Goal: Task Accomplishment & Management: Complete application form

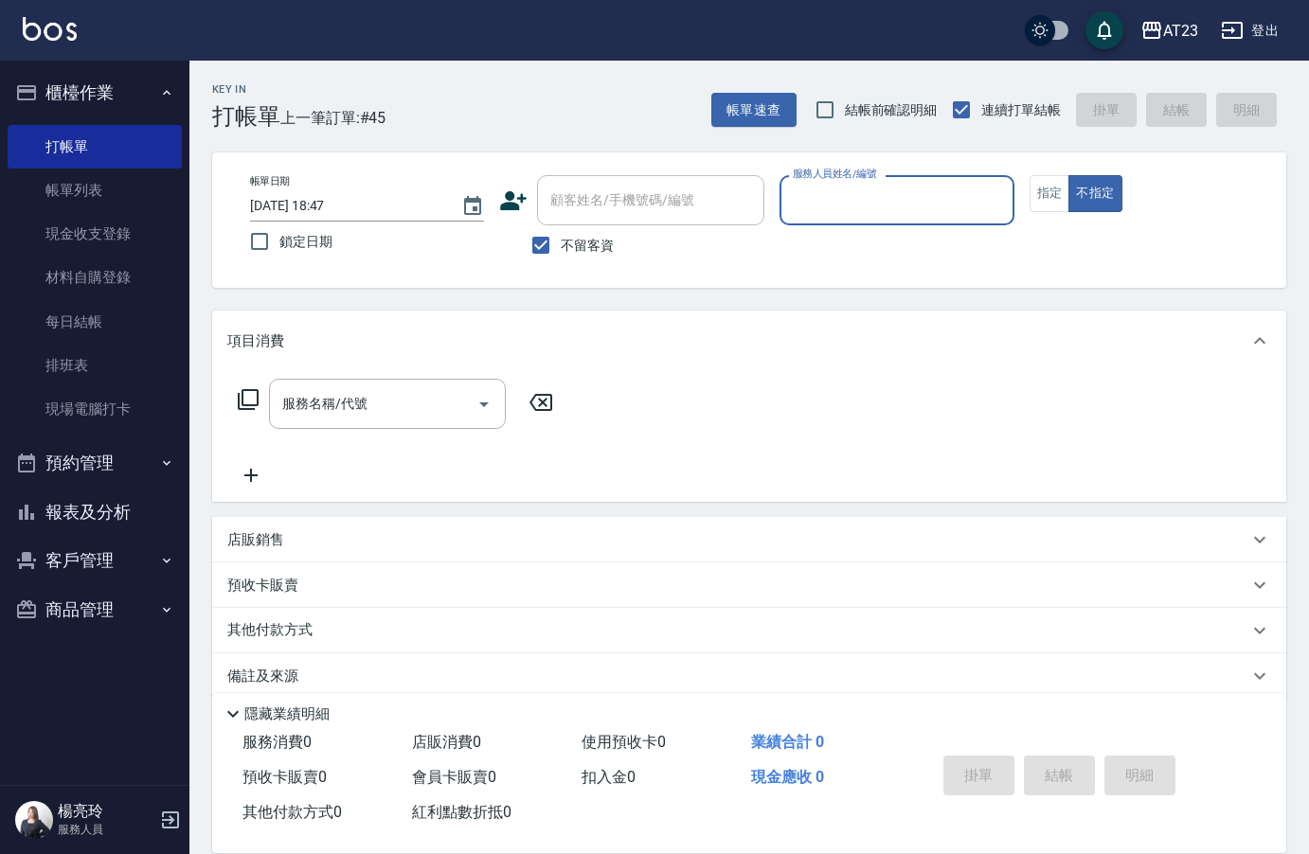
scroll to position [27, 0]
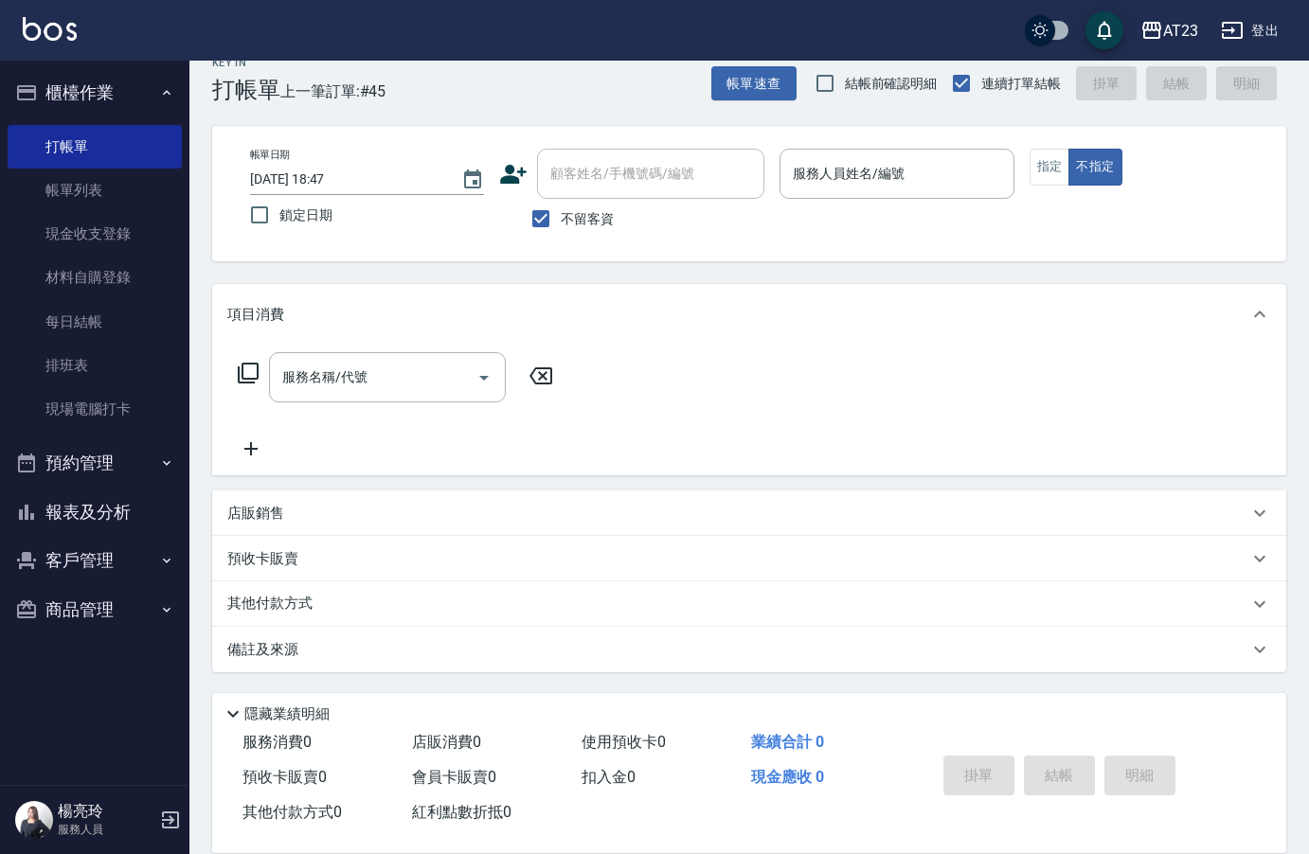
click at [8, 125] on link "打帳單" at bounding box center [95, 147] width 174 height 44
click at [1033, 173] on div "帳單日期 [DATE] 18:47 鎖定日期 顧客姓名/手機號碼/編號 顧客姓名/手機號碼/編號 不留客資 服務人員姓名/編號 服務人員姓名/編號 指定 不指定" at bounding box center [749, 194] width 1029 height 90
click at [1033, 173] on button "指定" at bounding box center [1050, 167] width 41 height 37
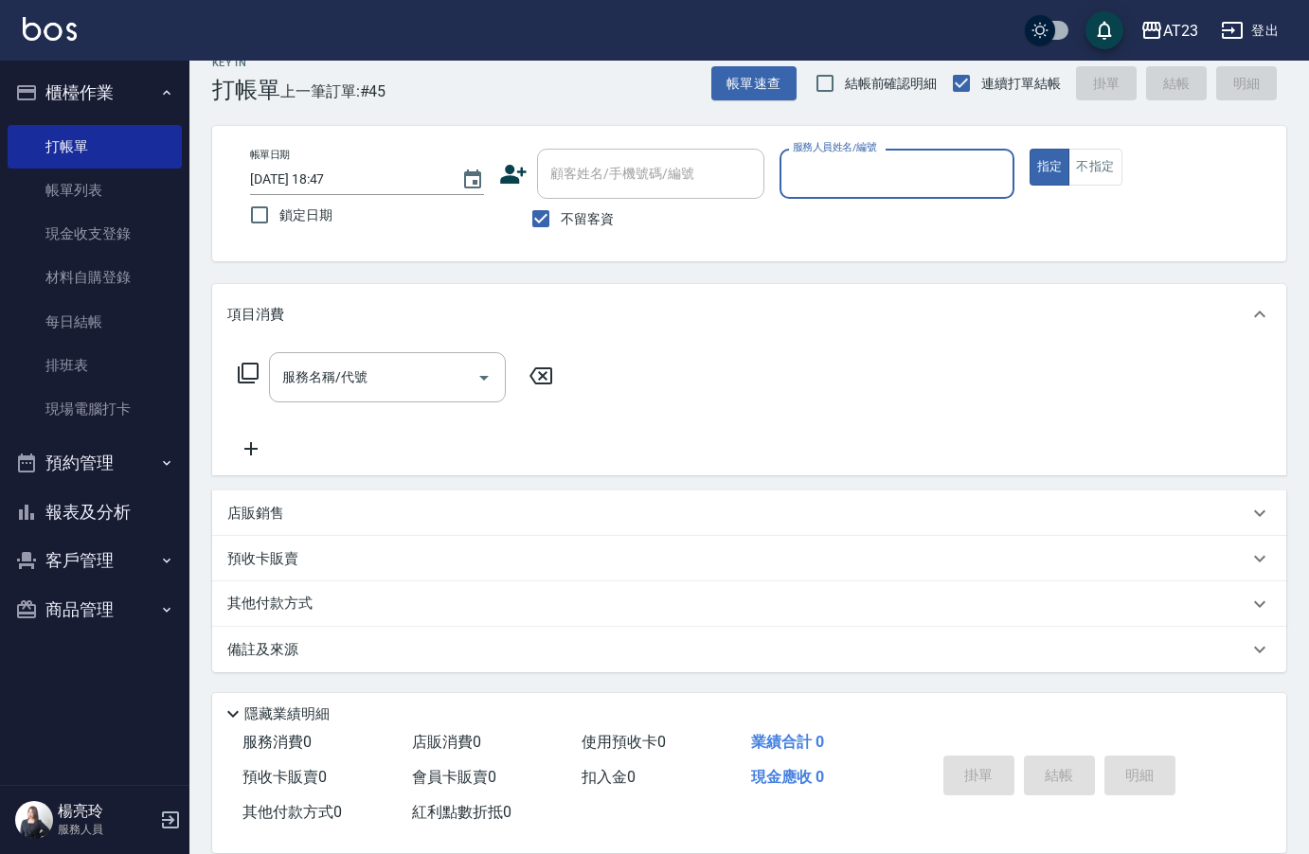
click at [937, 194] on div "服務人員姓名/編號" at bounding box center [897, 174] width 234 height 50
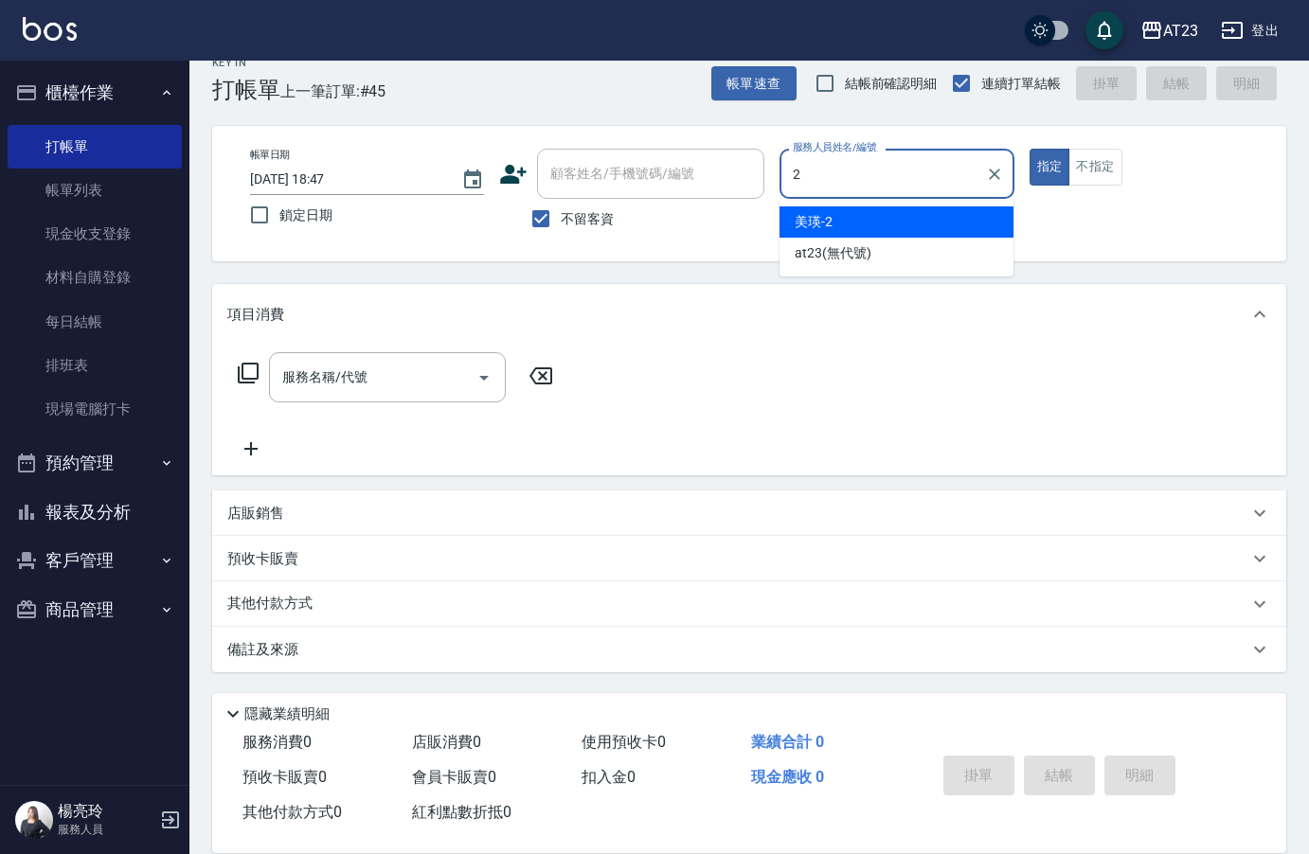
type input "美瑛-2"
type button "true"
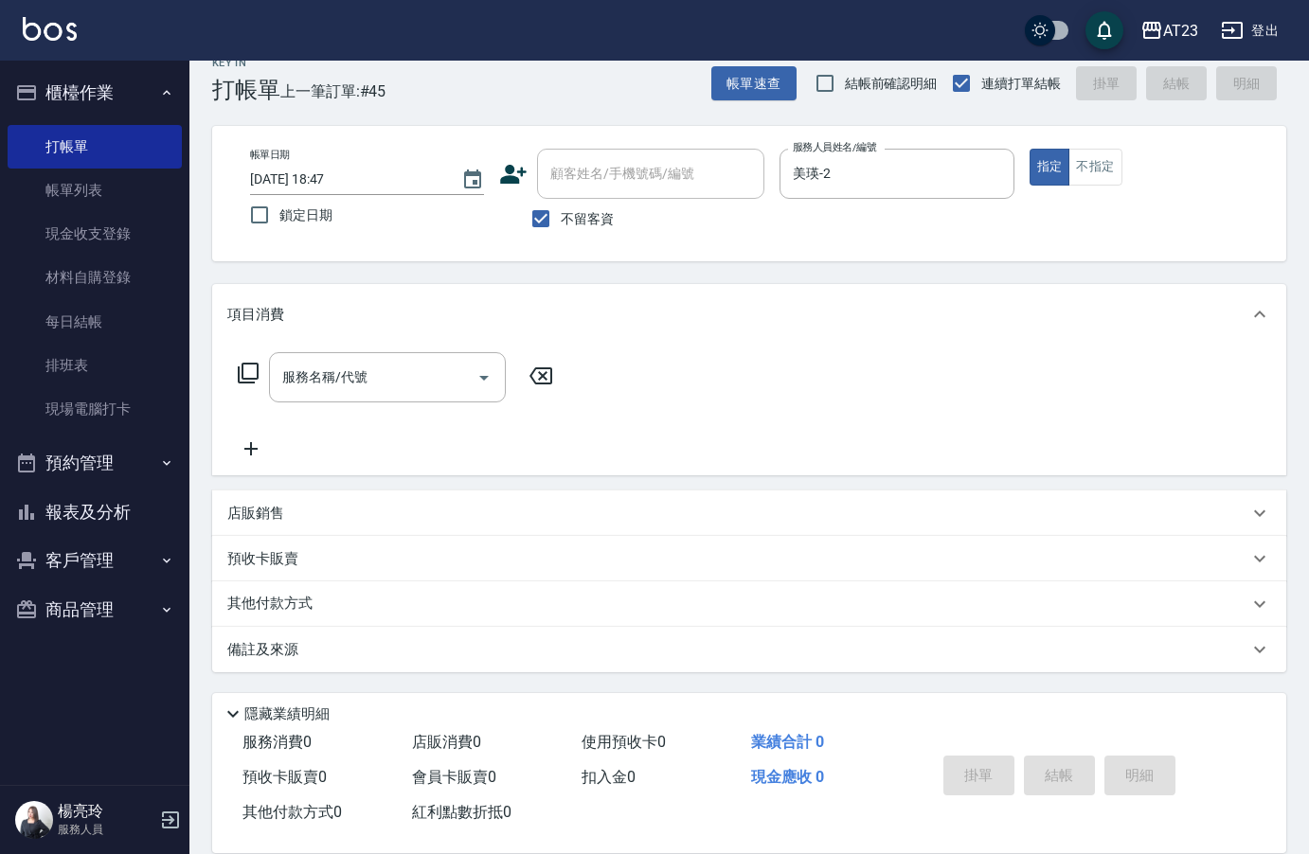
click at [250, 375] on icon at bounding box center [248, 373] width 23 height 23
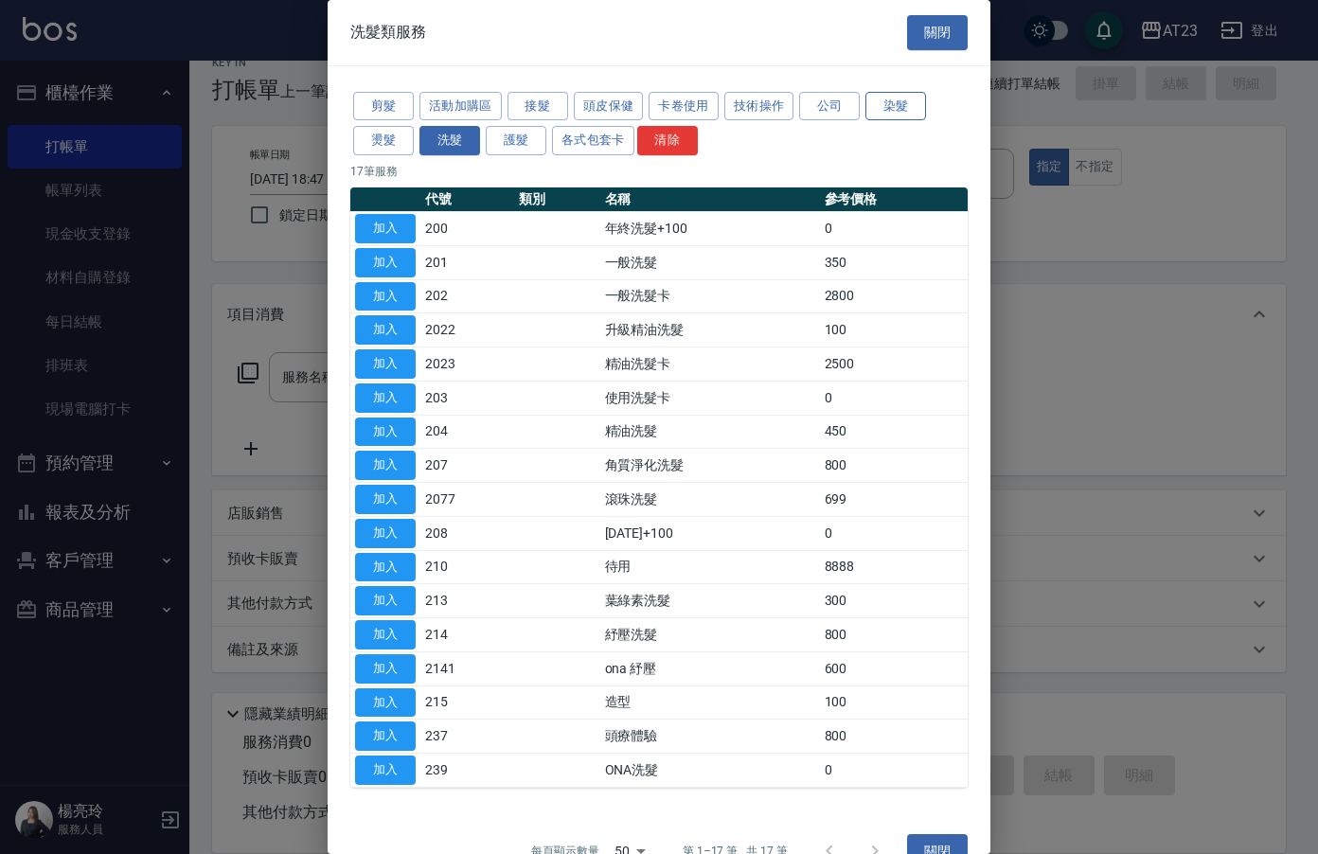
click at [891, 106] on button "染髮" at bounding box center [896, 106] width 61 height 29
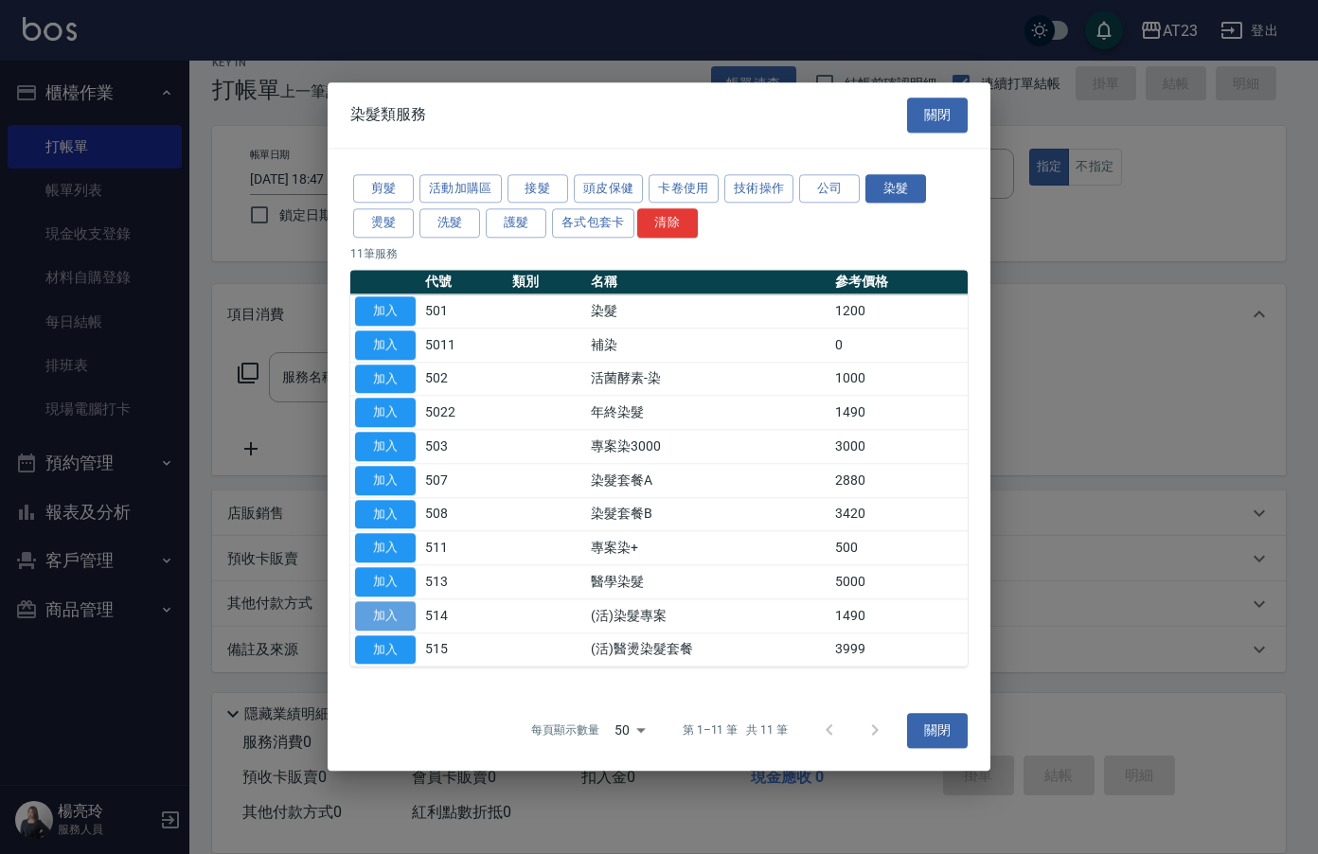
click at [371, 627] on button "加入" at bounding box center [385, 615] width 61 height 29
type input "(活)染髮專案(514)"
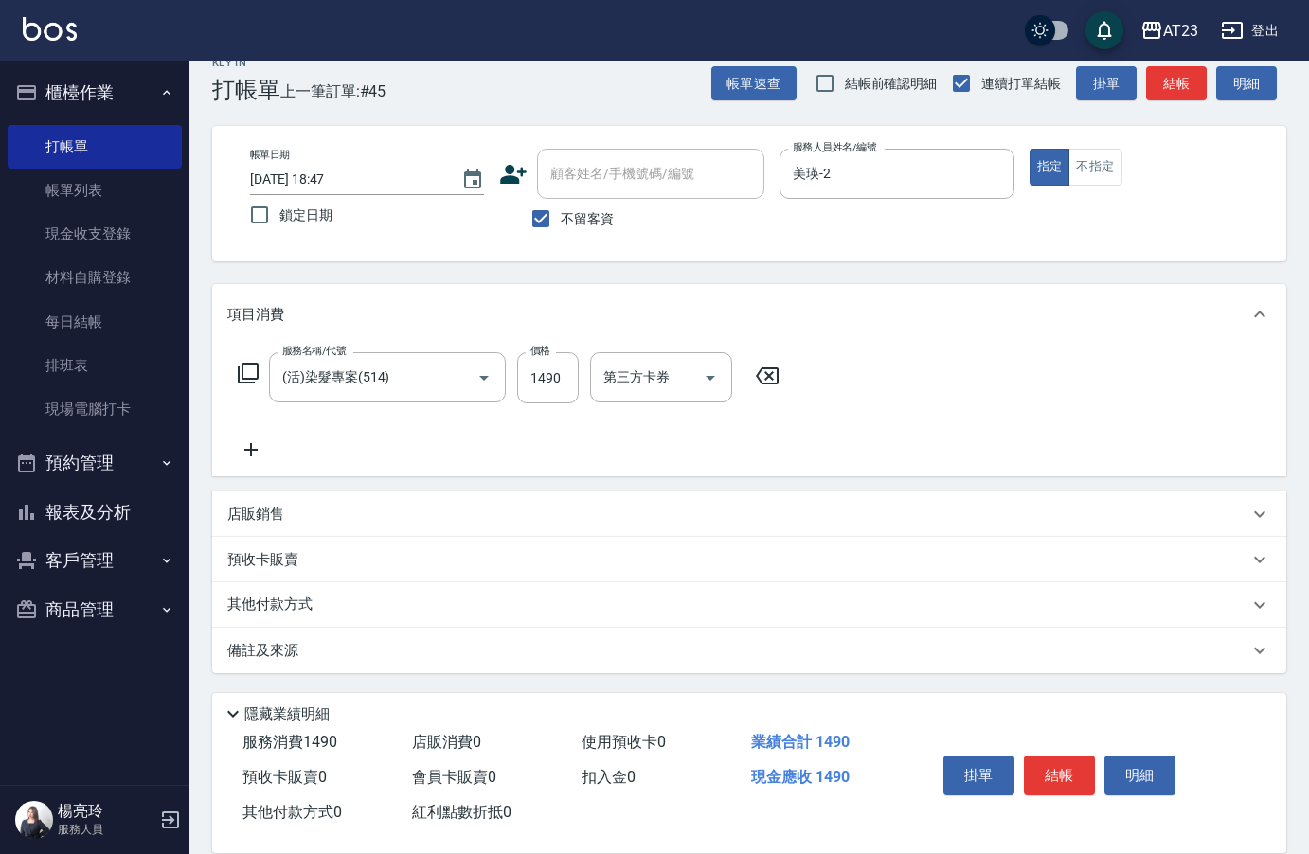
click at [253, 442] on icon at bounding box center [250, 450] width 47 height 23
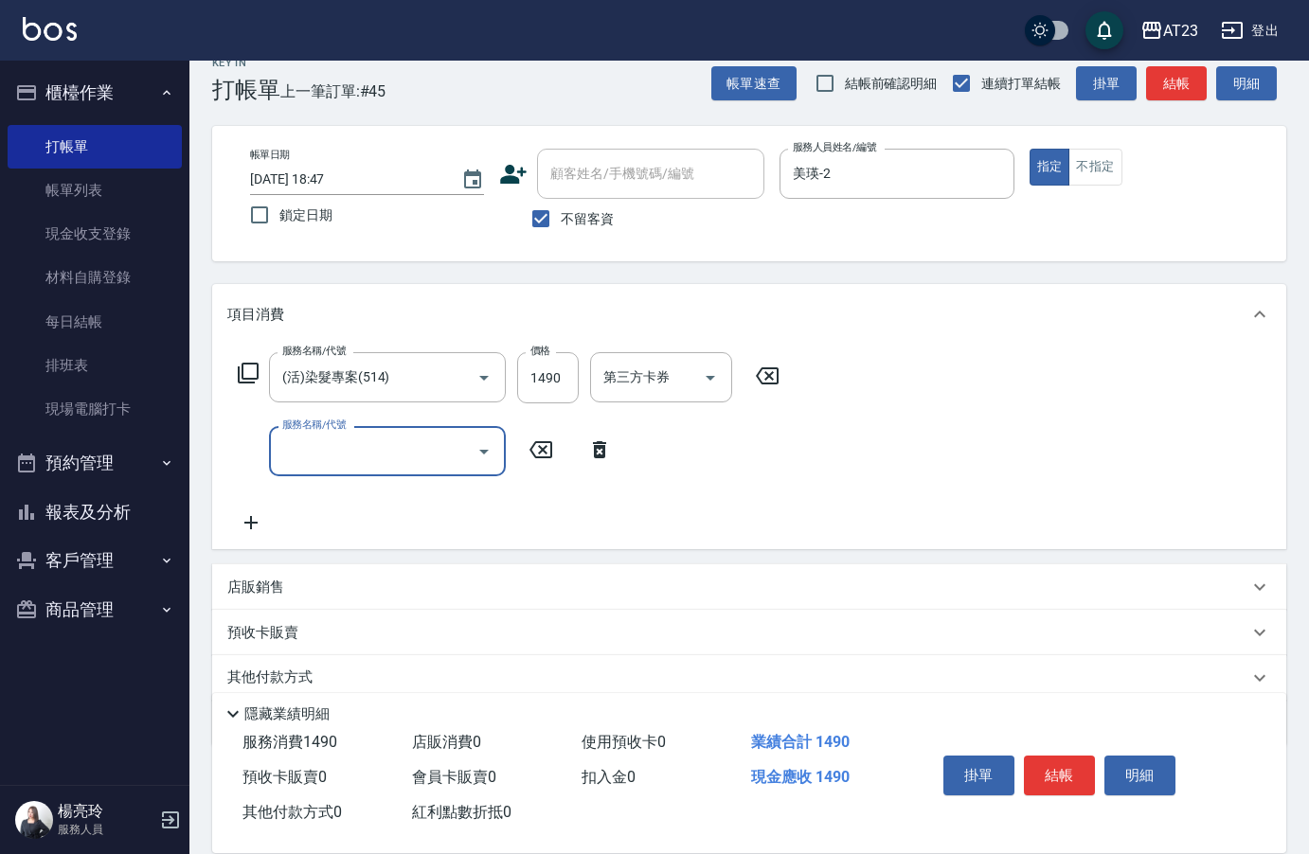
click at [289, 444] on input "服務名稱/代號" at bounding box center [373, 451] width 191 height 33
type input "互助150(715)"
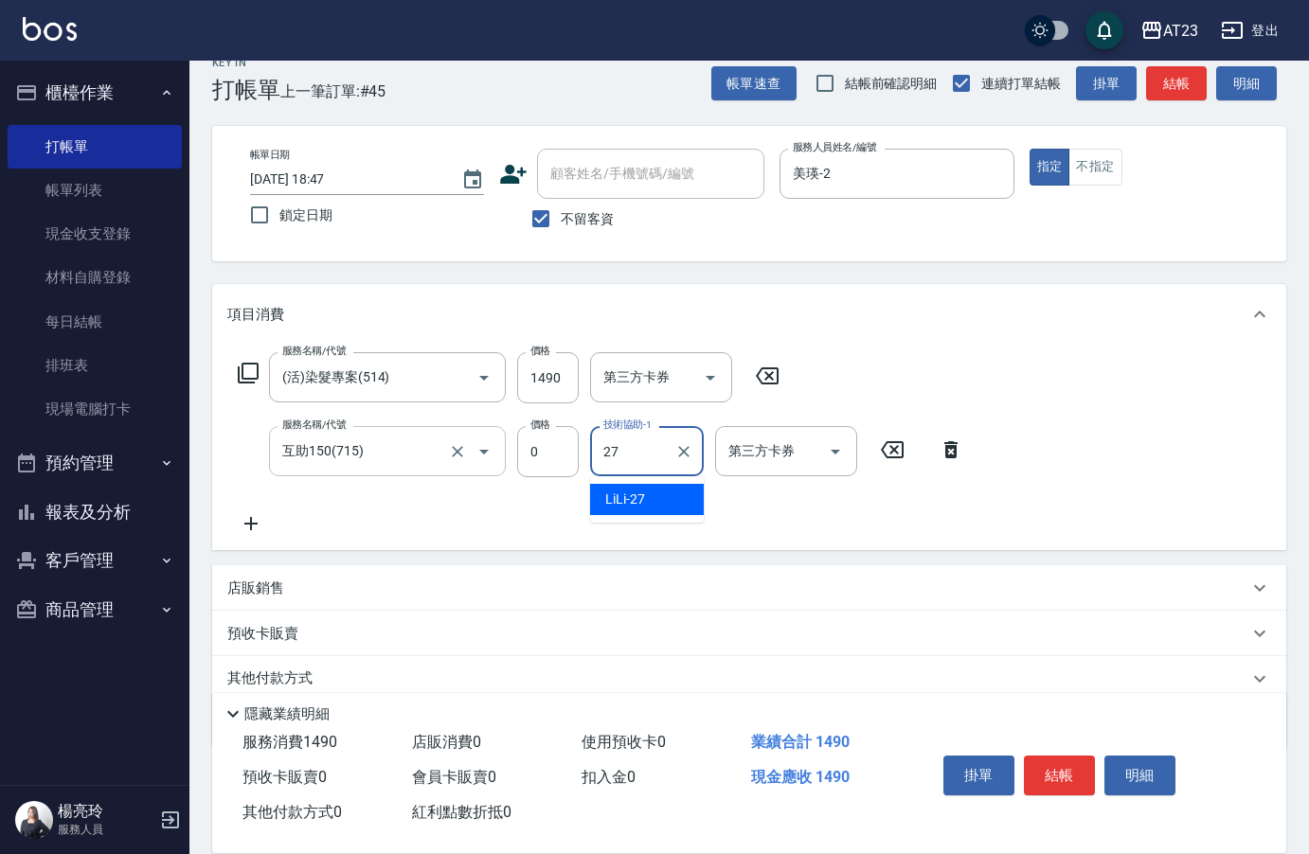
type input "LiLi-27"
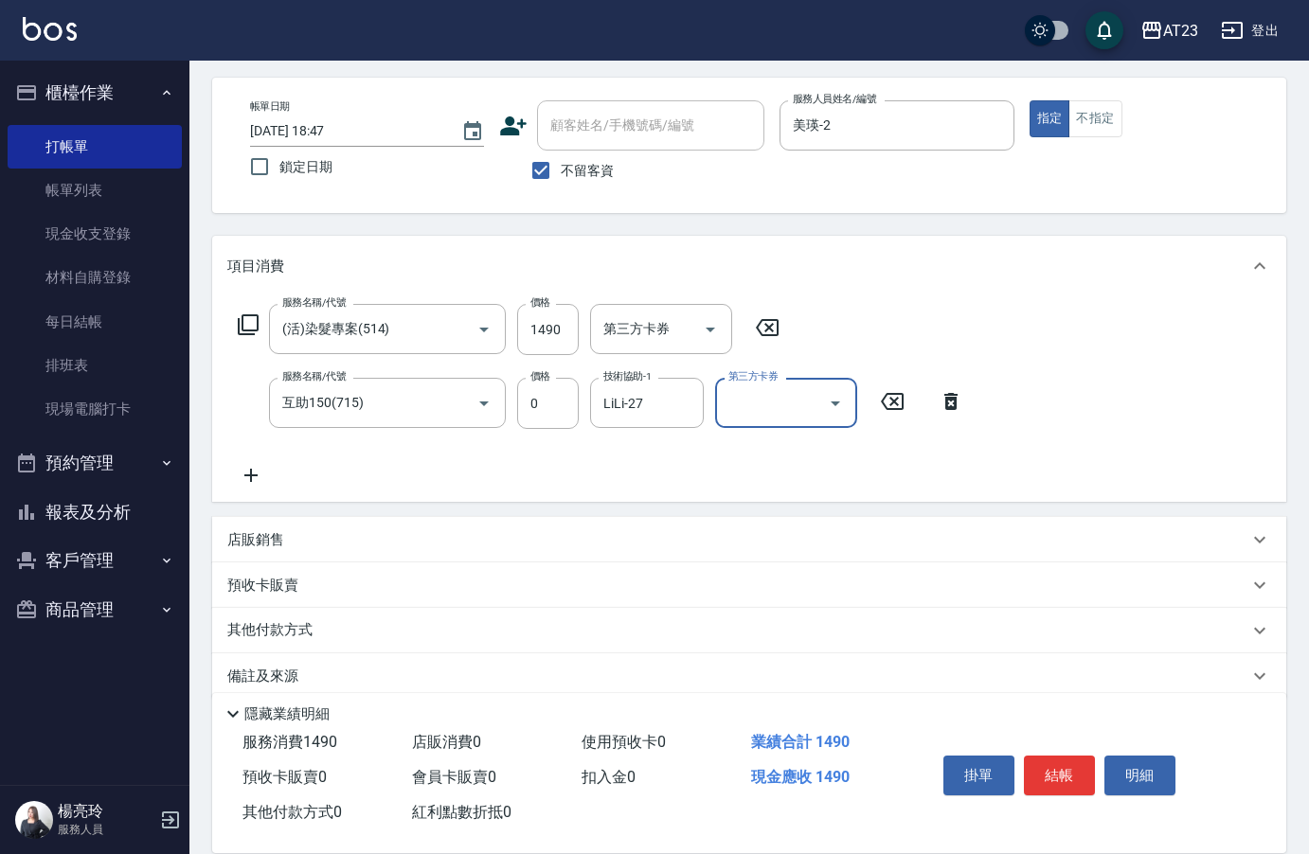
scroll to position [101, 0]
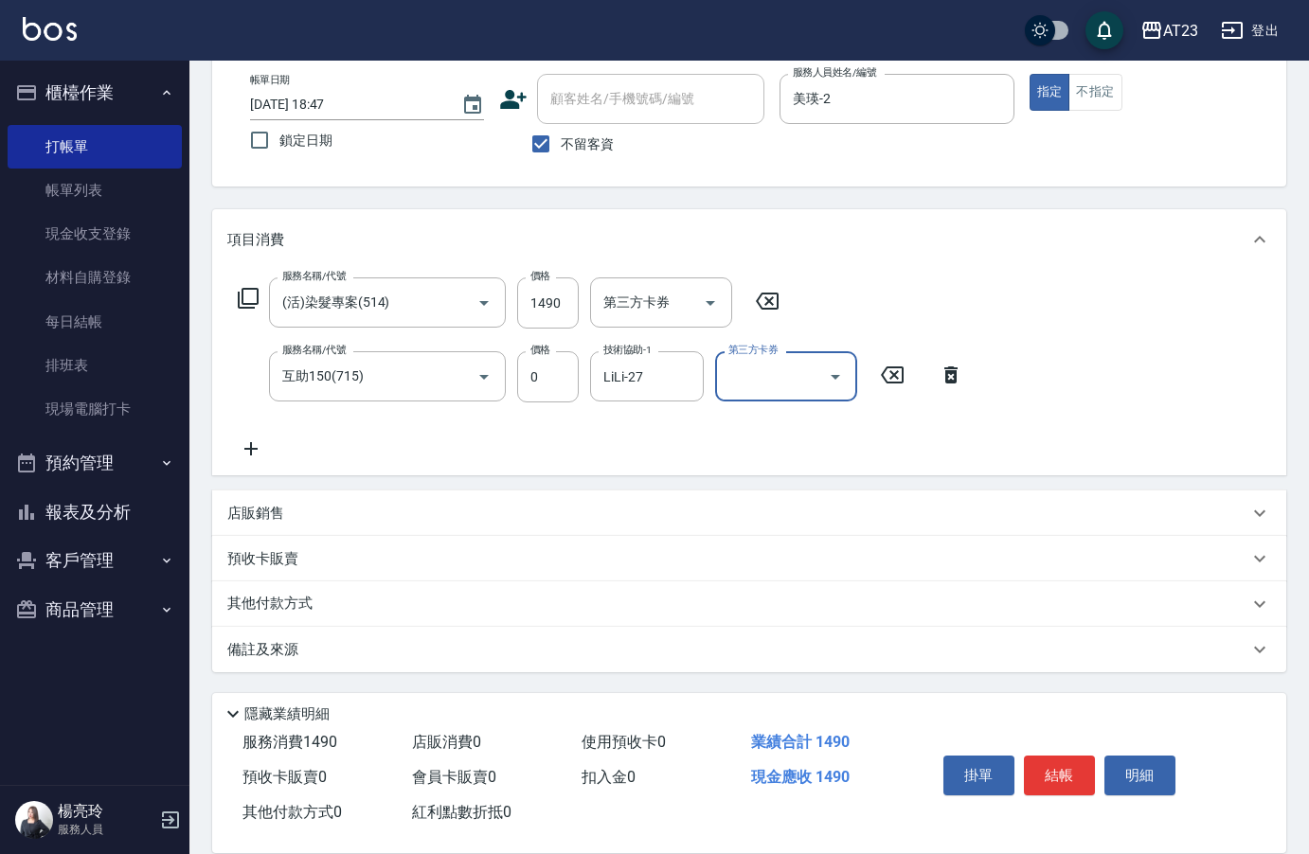
click at [313, 607] on p "其他付款方式" at bounding box center [274, 604] width 95 height 21
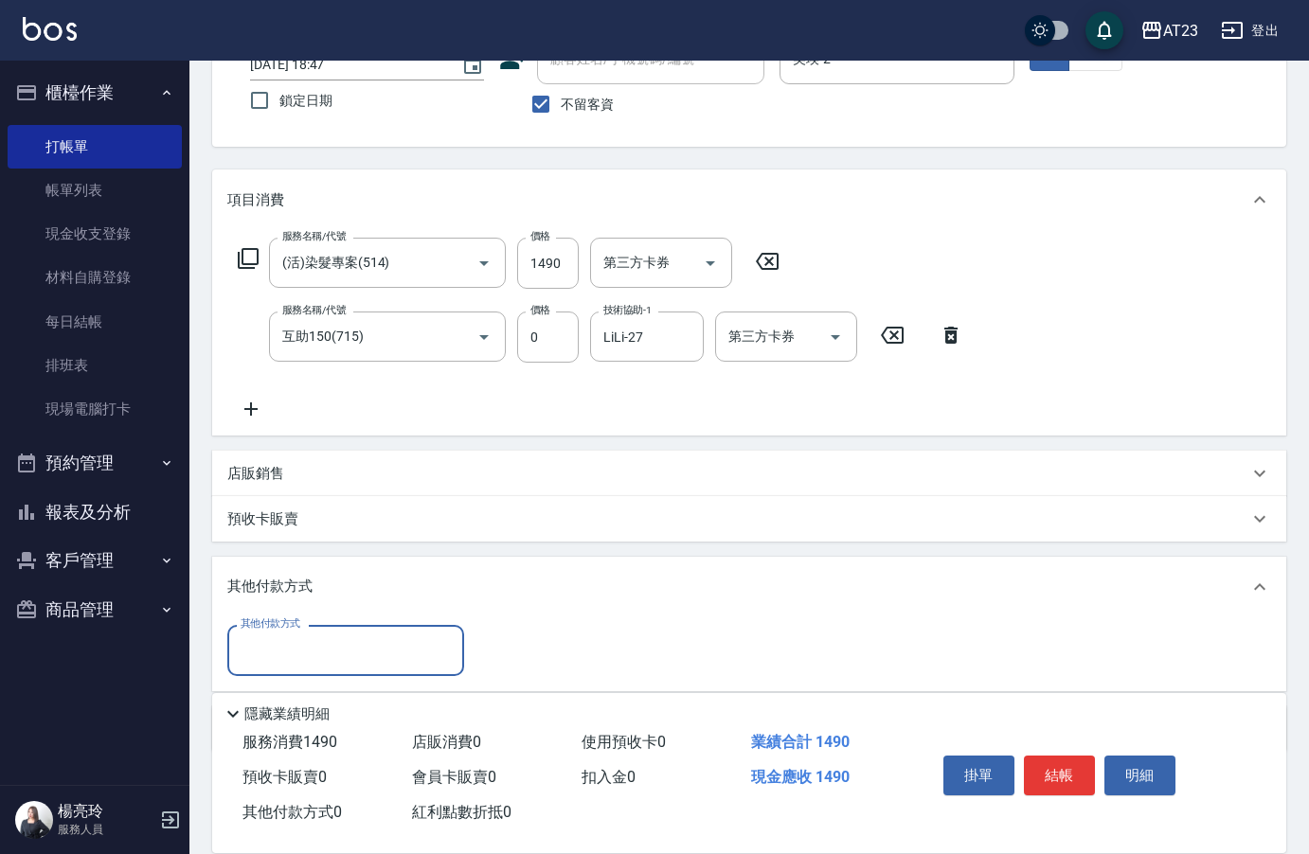
scroll to position [180, 0]
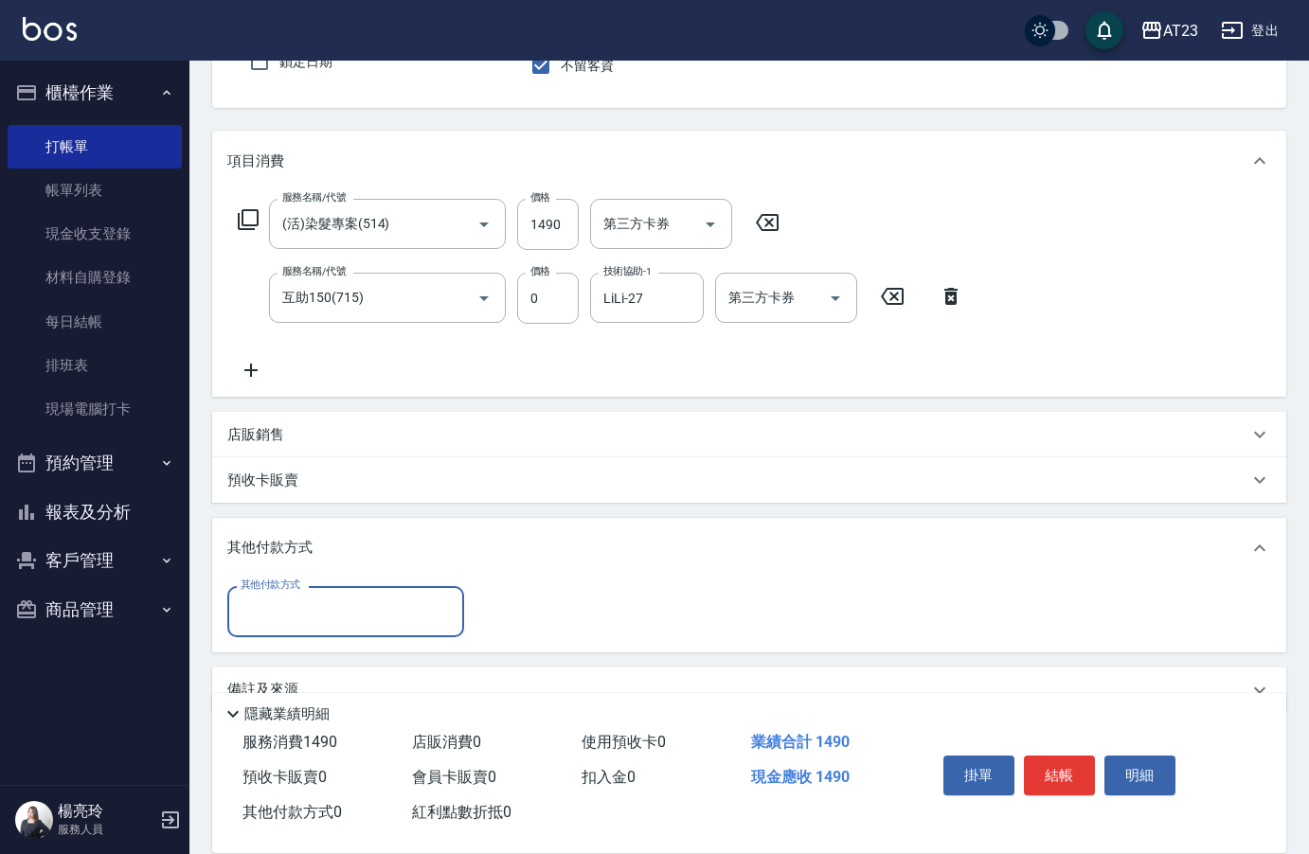
click at [311, 607] on input "其他付款方式" at bounding box center [346, 611] width 220 height 33
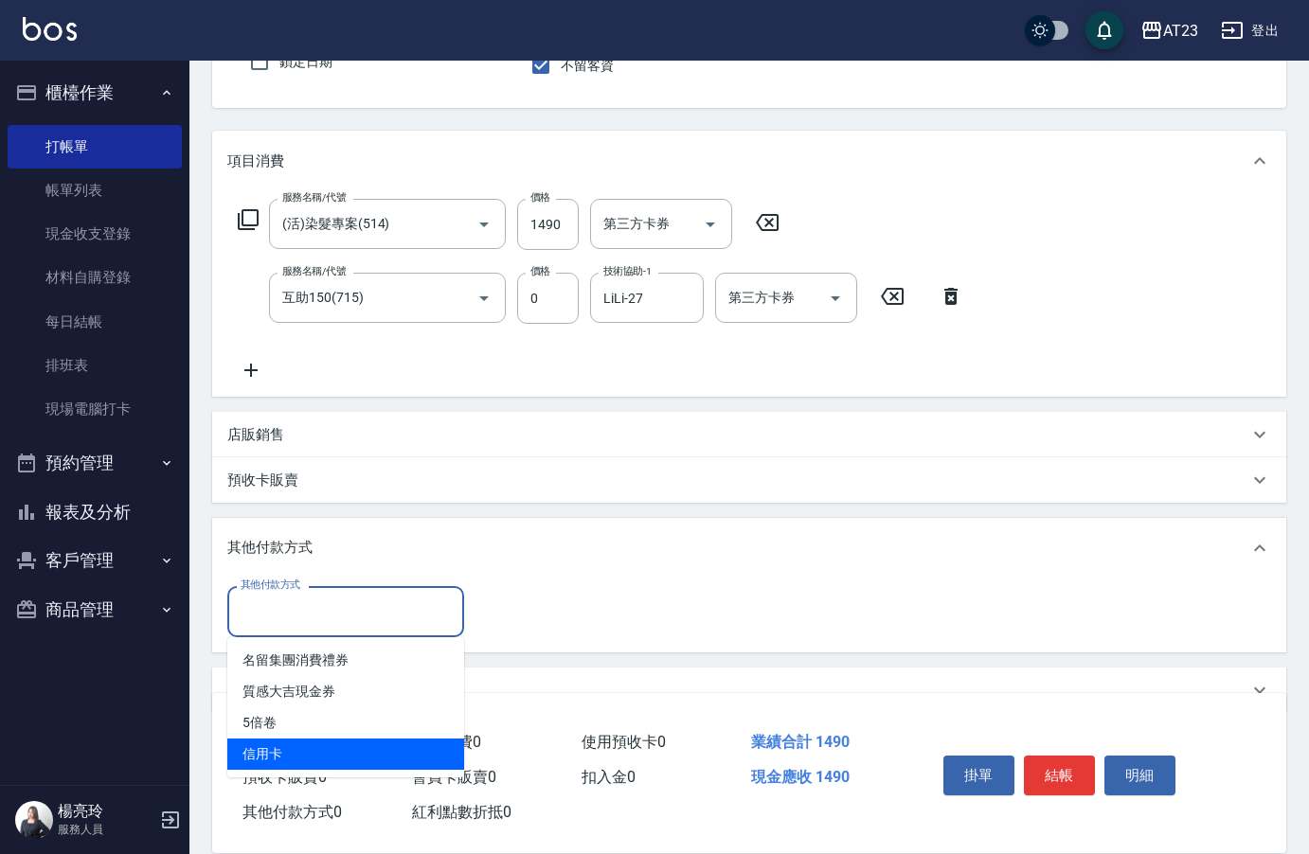
click at [327, 762] on span "信用卡" at bounding box center [345, 754] width 237 height 31
type input "信用卡"
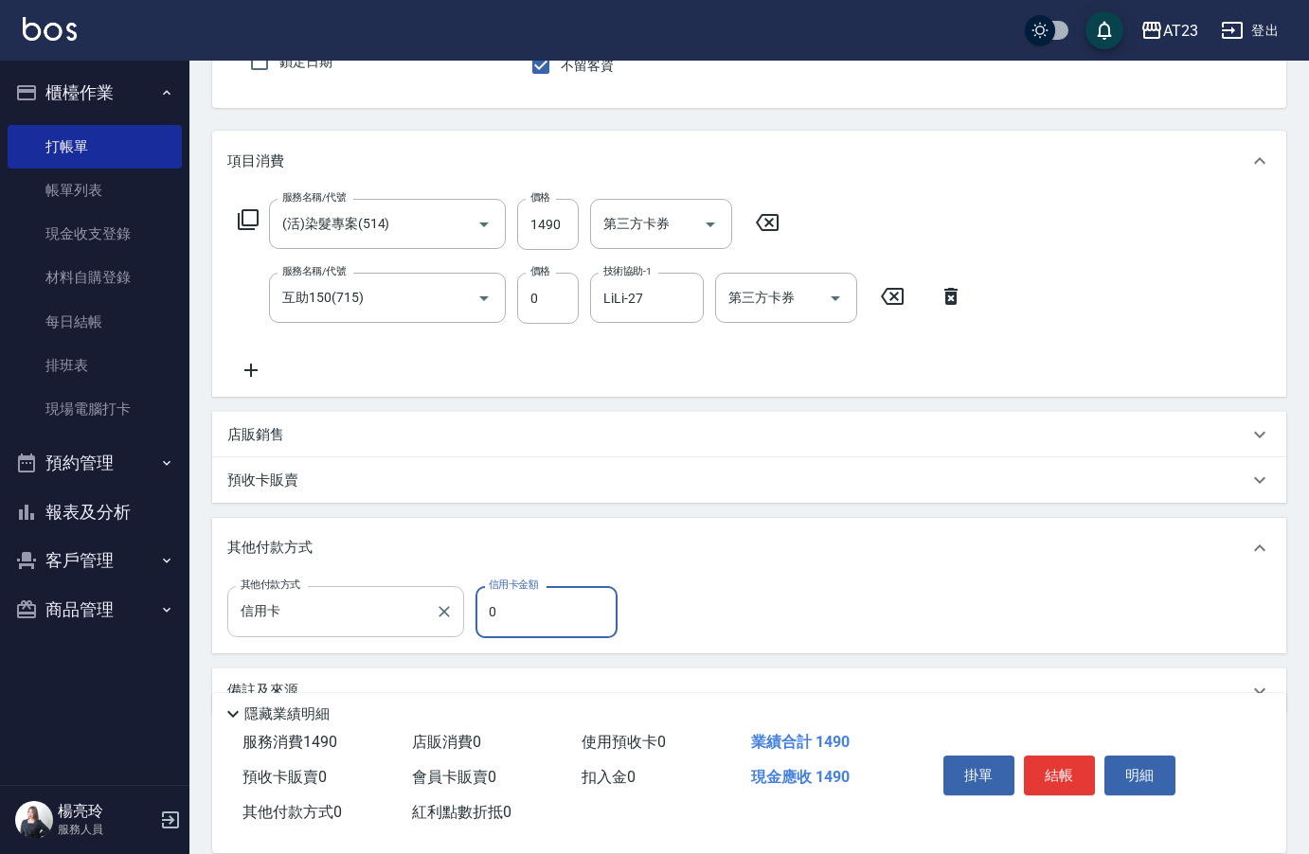
drag, startPoint x: 530, startPoint y: 611, endPoint x: 420, endPoint y: 612, distance: 110.8
click at [437, 612] on div "其他付款方式 信用卡 其他付款方式 信用卡金額 0 信用卡金額" at bounding box center [428, 611] width 402 height 51
type input "1490"
click at [1071, 765] on button "結帳" at bounding box center [1059, 776] width 71 height 40
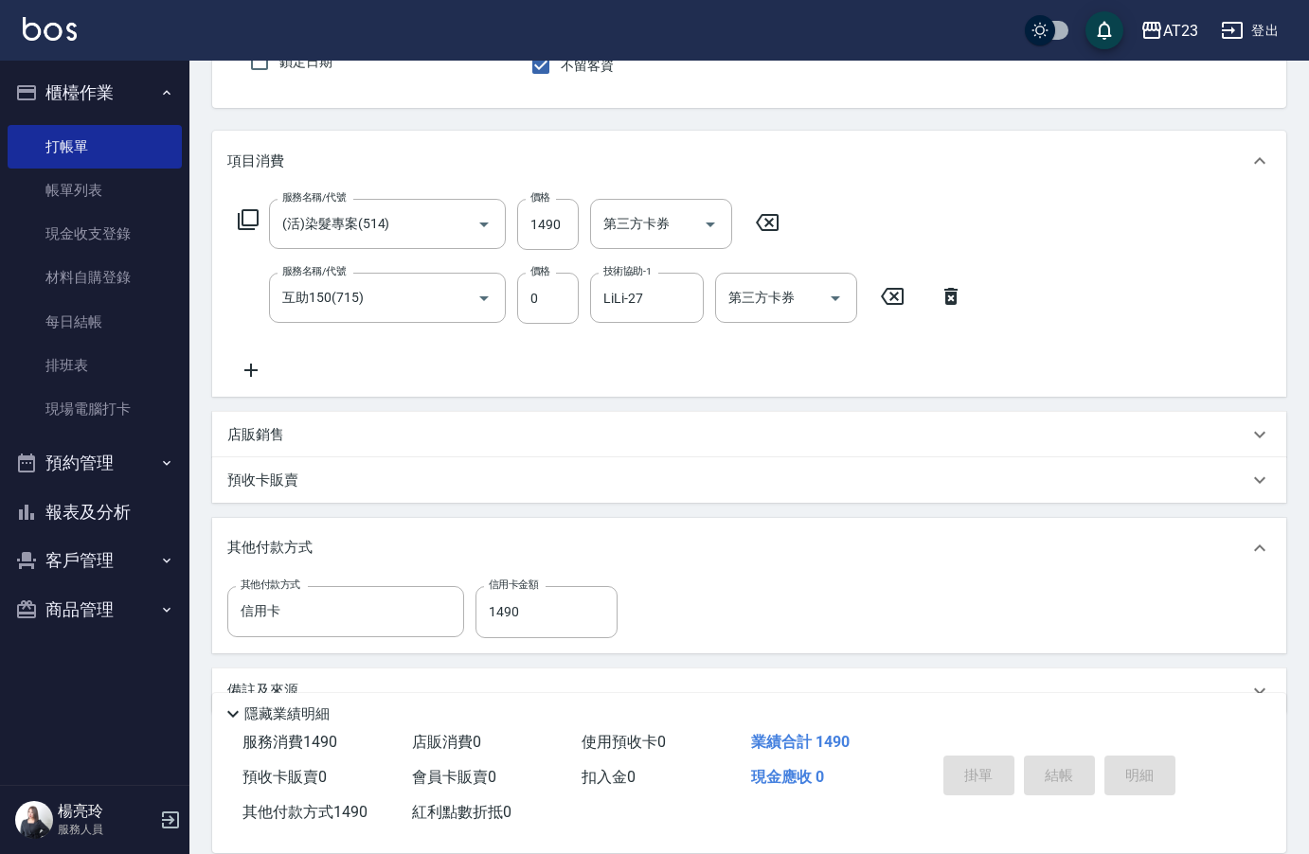
type input "[DATE] 19:38"
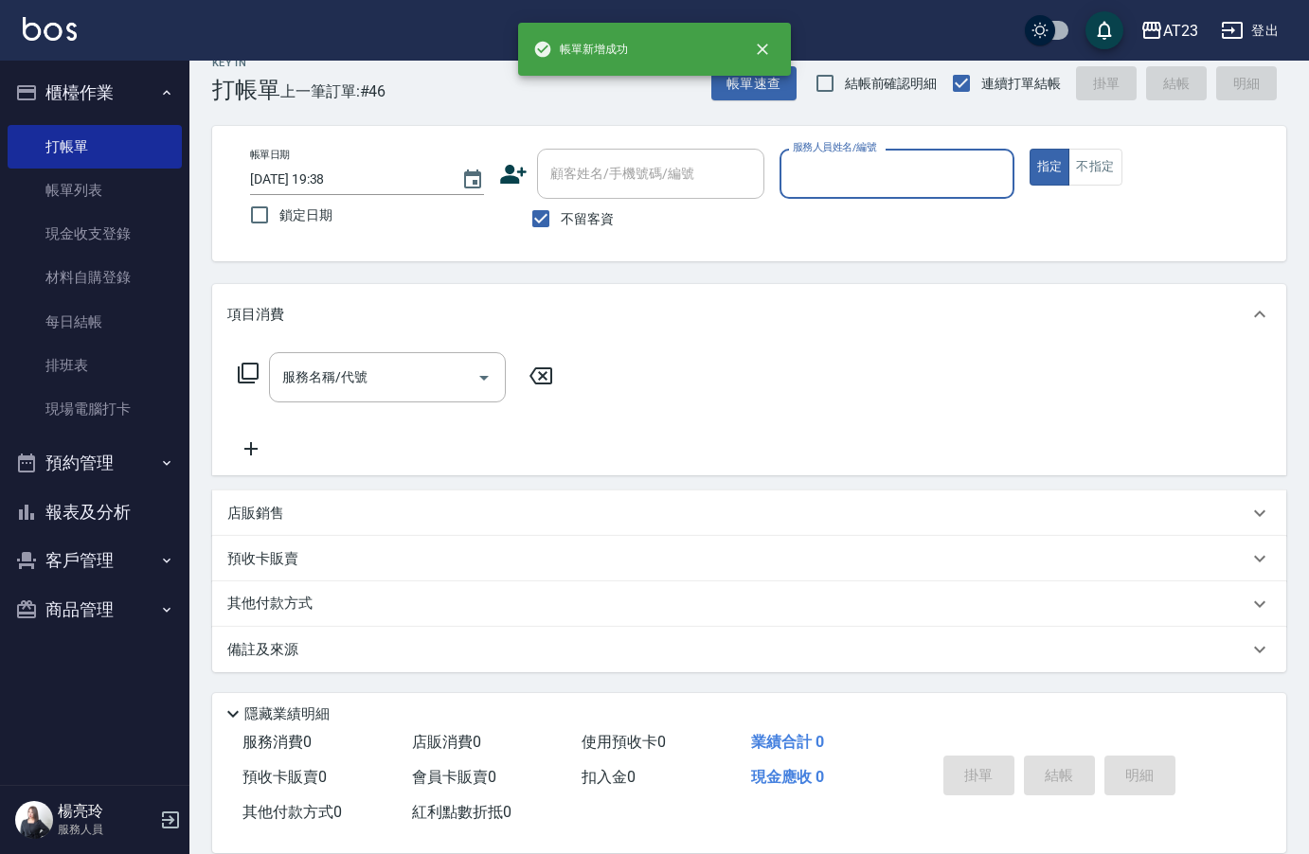
scroll to position [27, 0]
type input "[PERSON_NAME]-18"
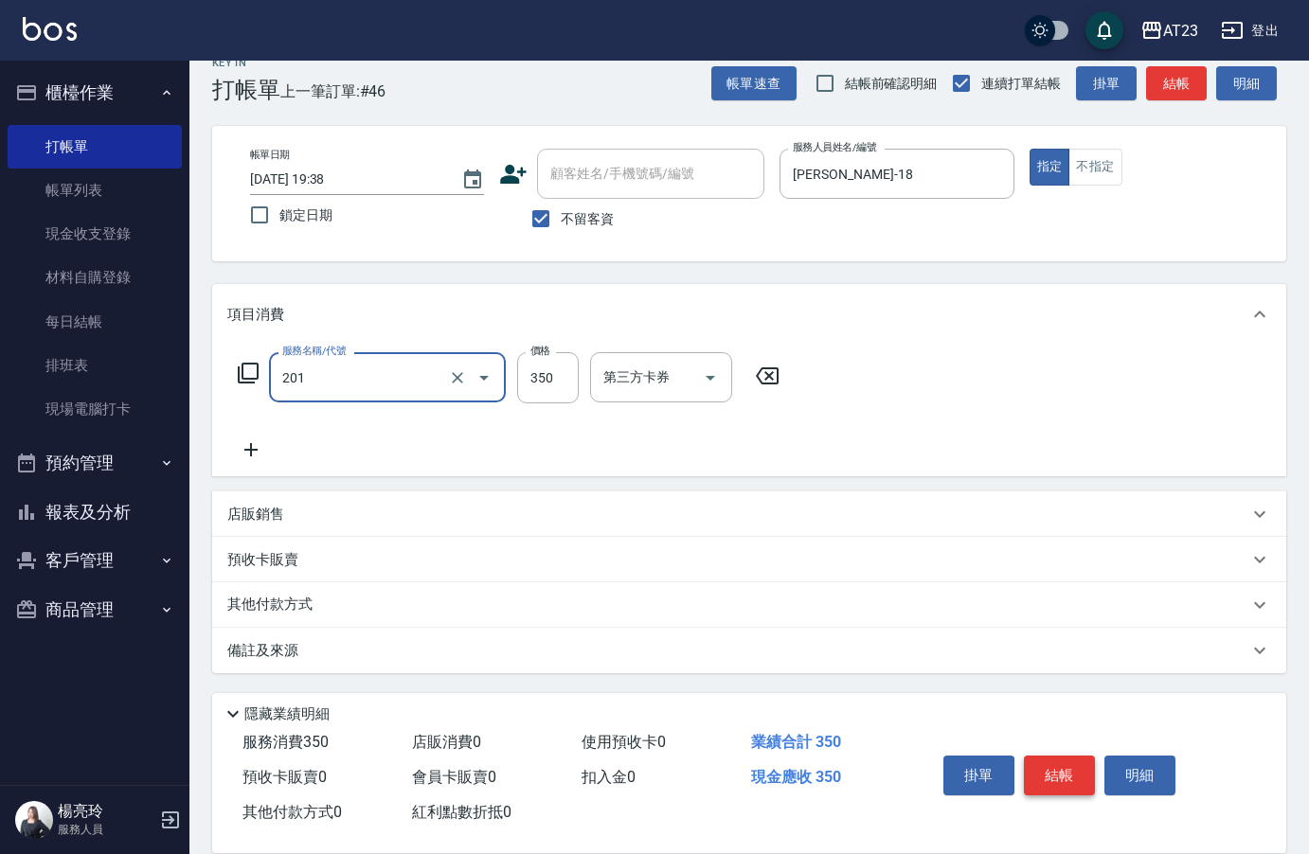
type input "一般洗髮(201)"
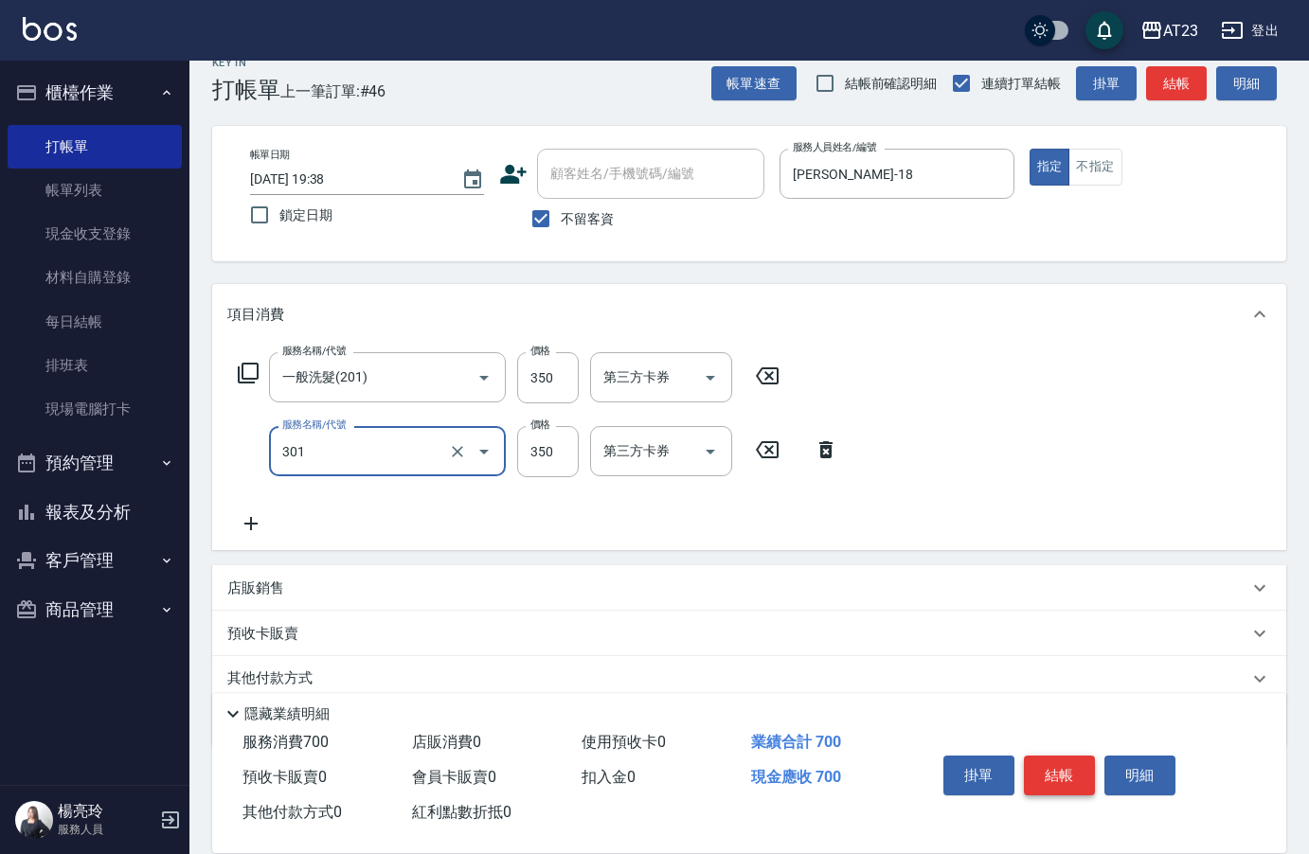
type input "造型剪髮(301)"
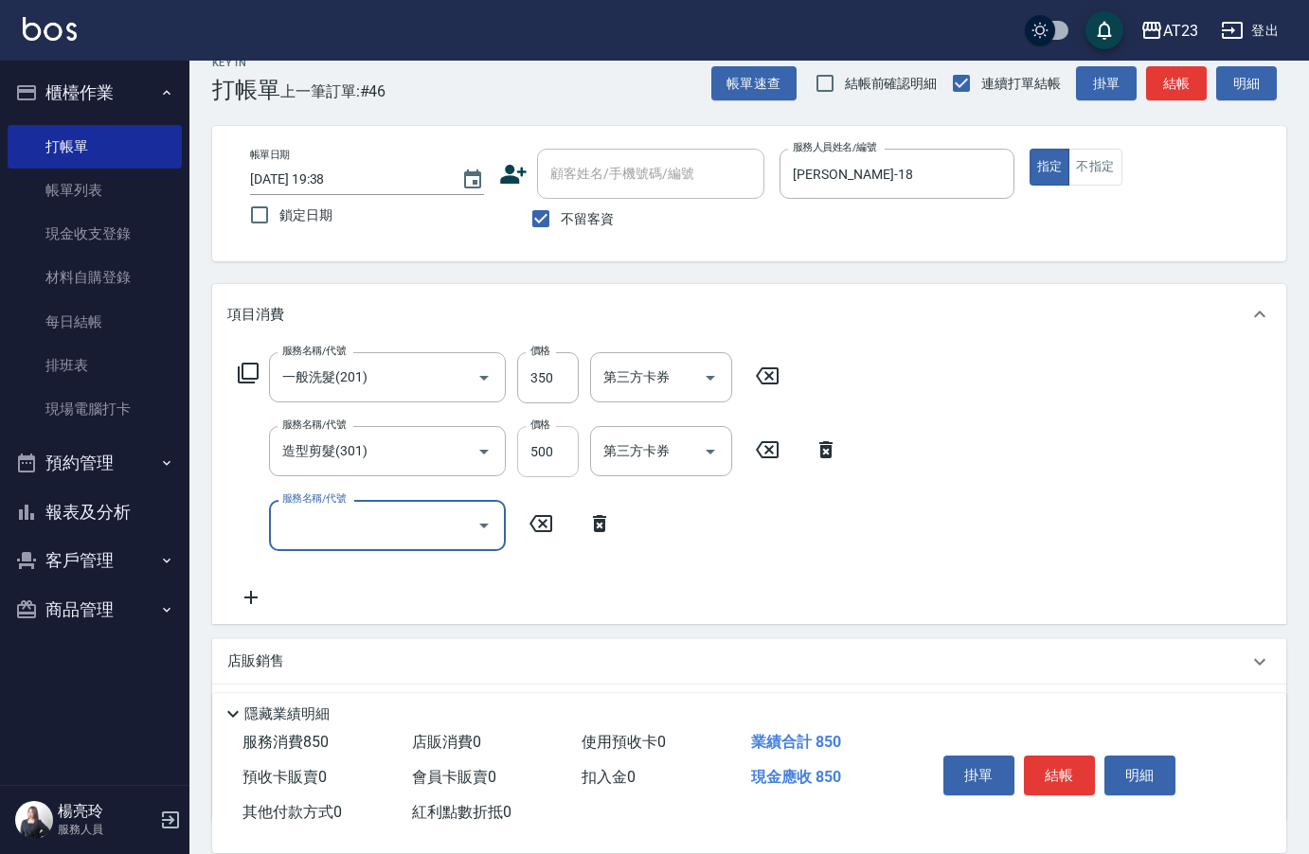
click at [540, 439] on input "500" at bounding box center [548, 451] width 62 height 51
type input "550"
type input "互助50(705)"
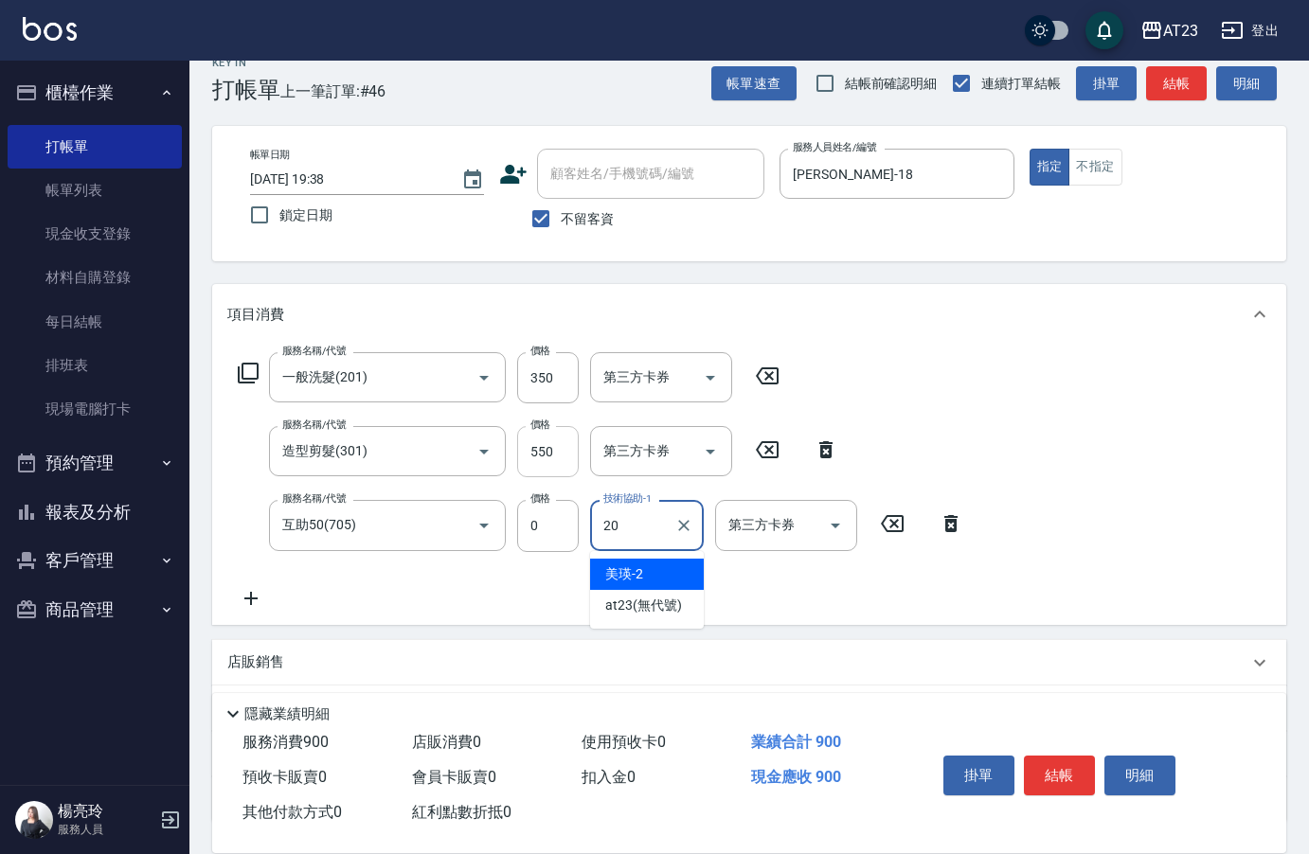
type input "棒棒-20"
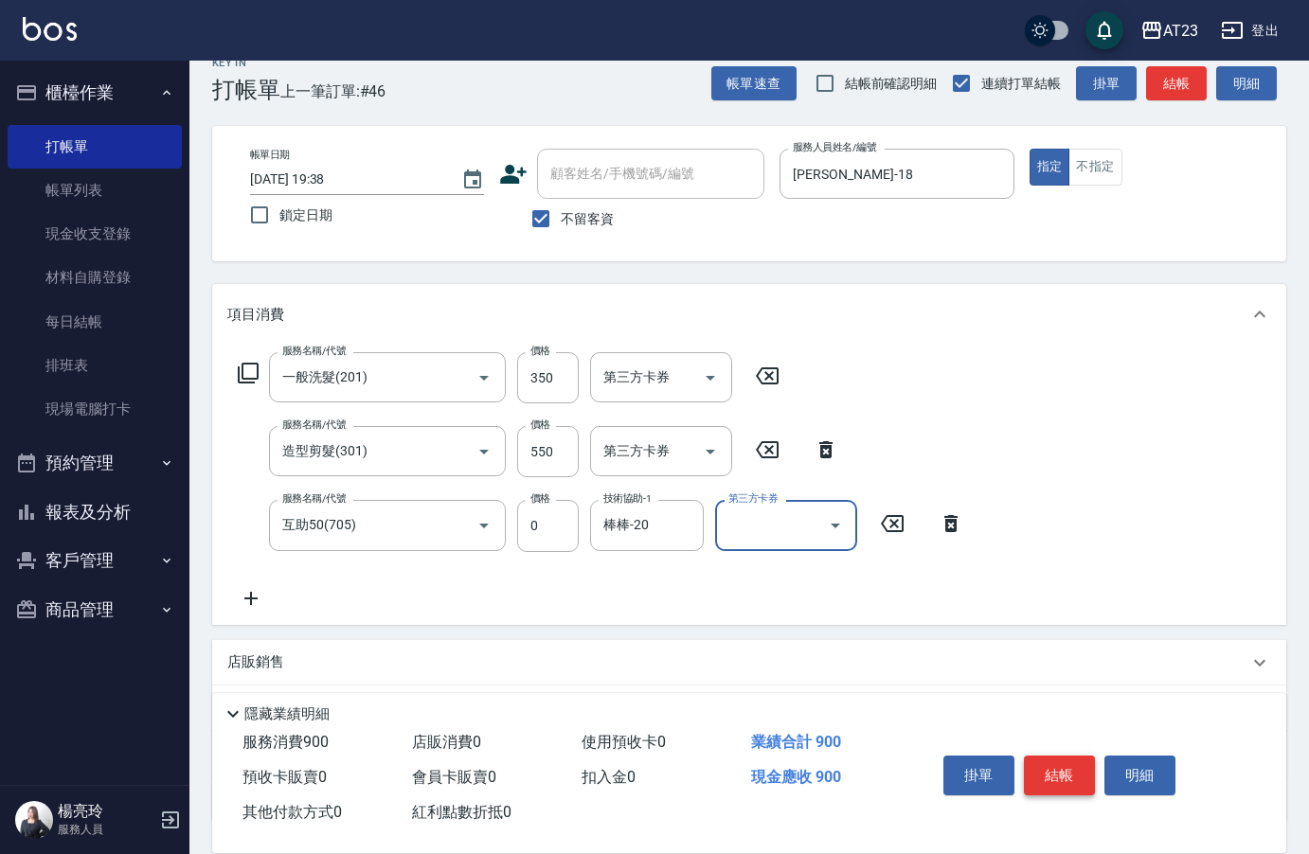
click at [1080, 780] on button "結帳" at bounding box center [1059, 776] width 71 height 40
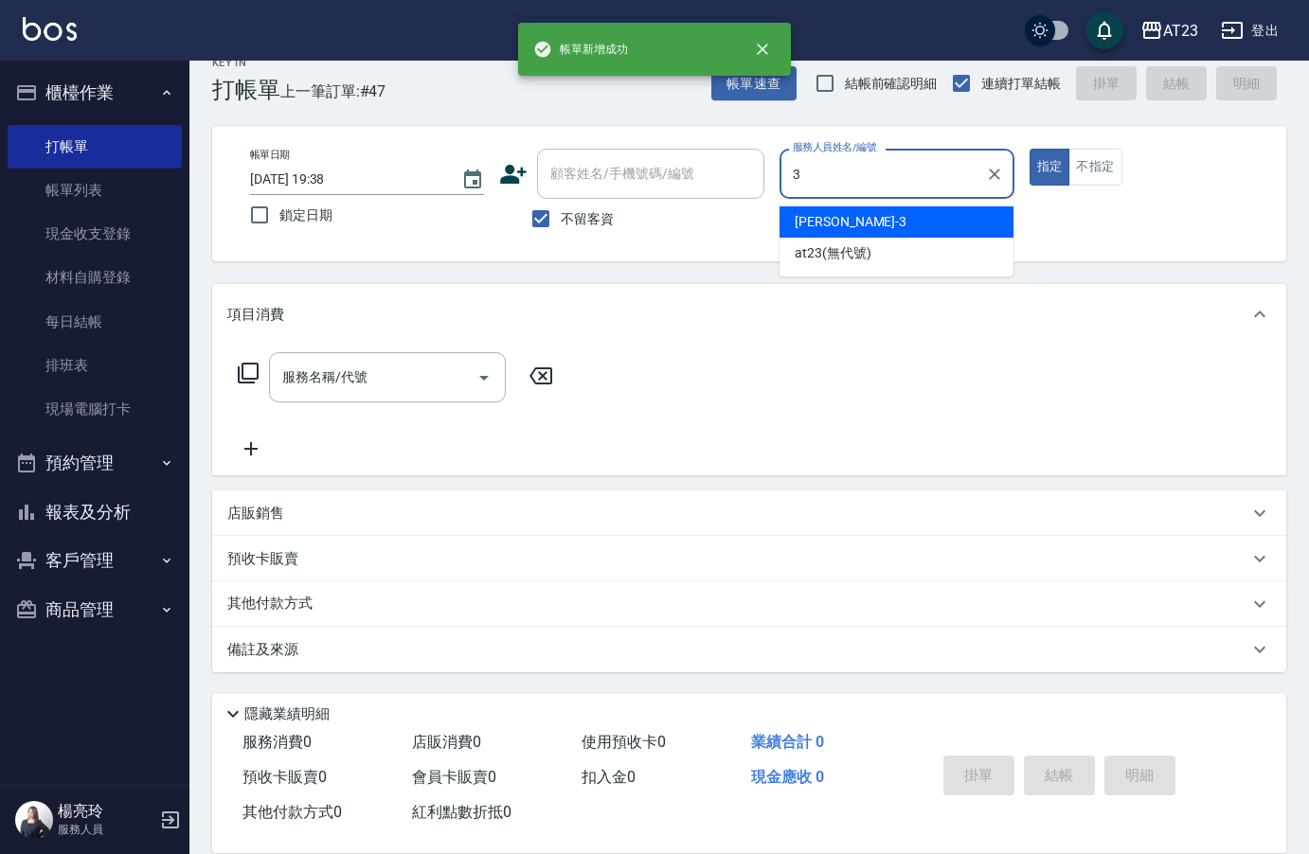
type input "[PERSON_NAME]-3"
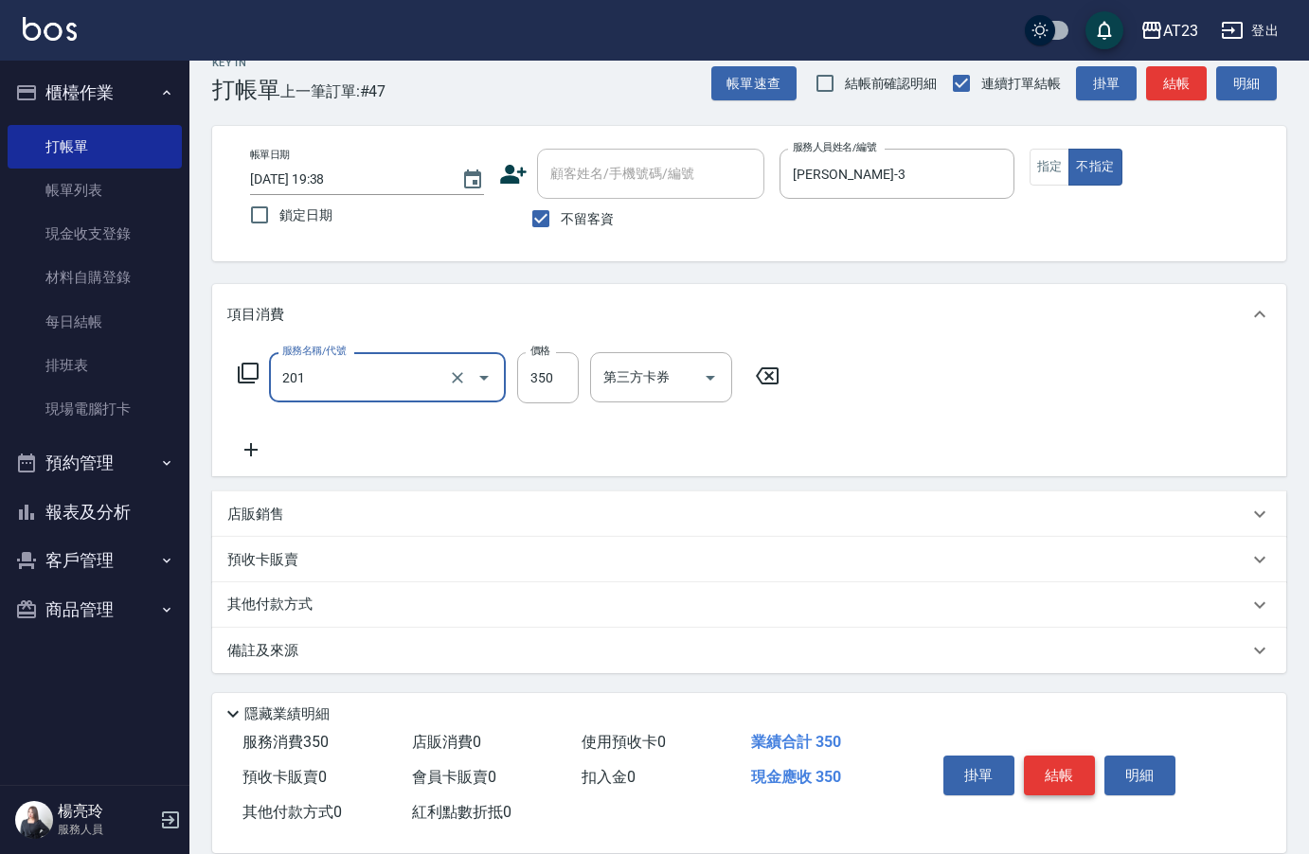
type input "一般洗髮(201)"
click at [1084, 769] on button "結帳" at bounding box center [1059, 776] width 71 height 40
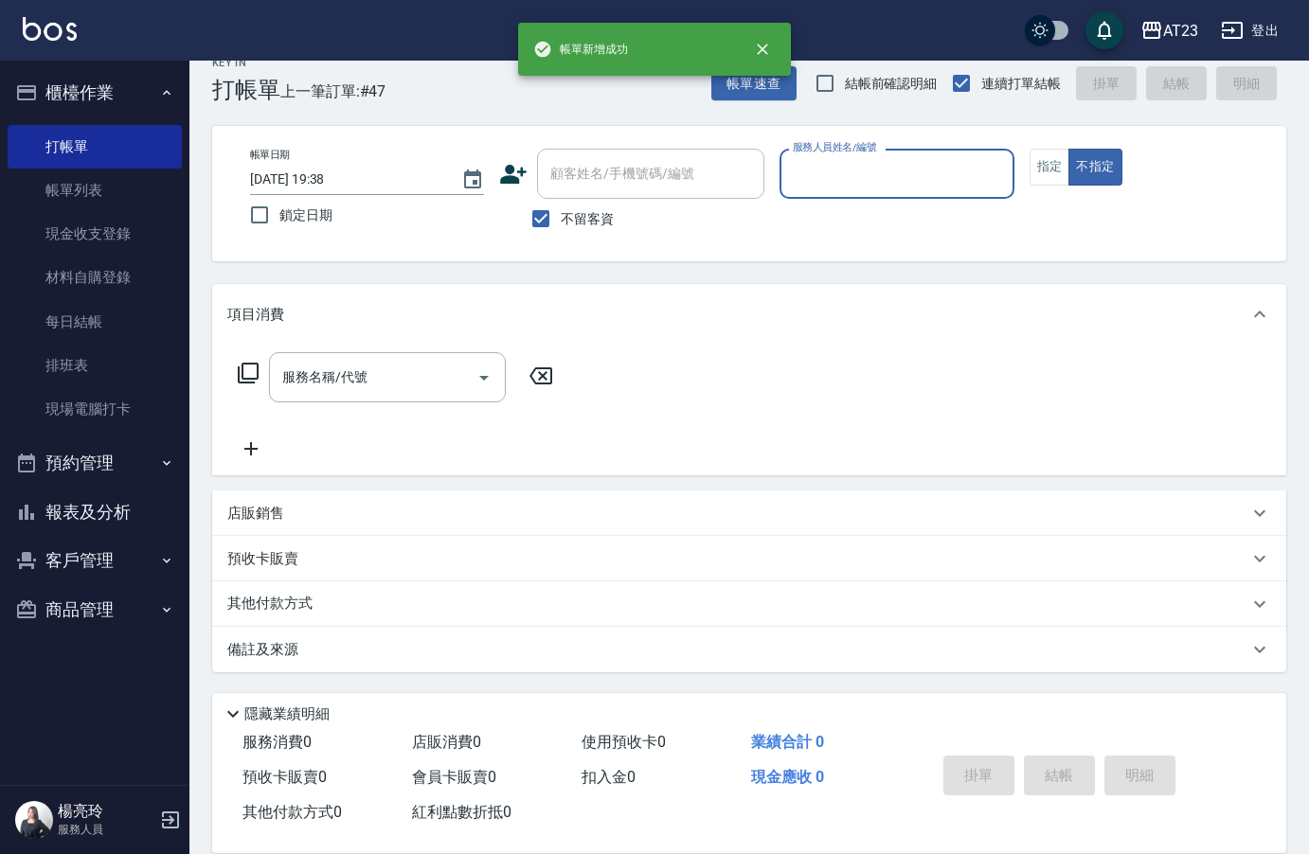
type input "2"
type button "false"
type input "美瑛-2"
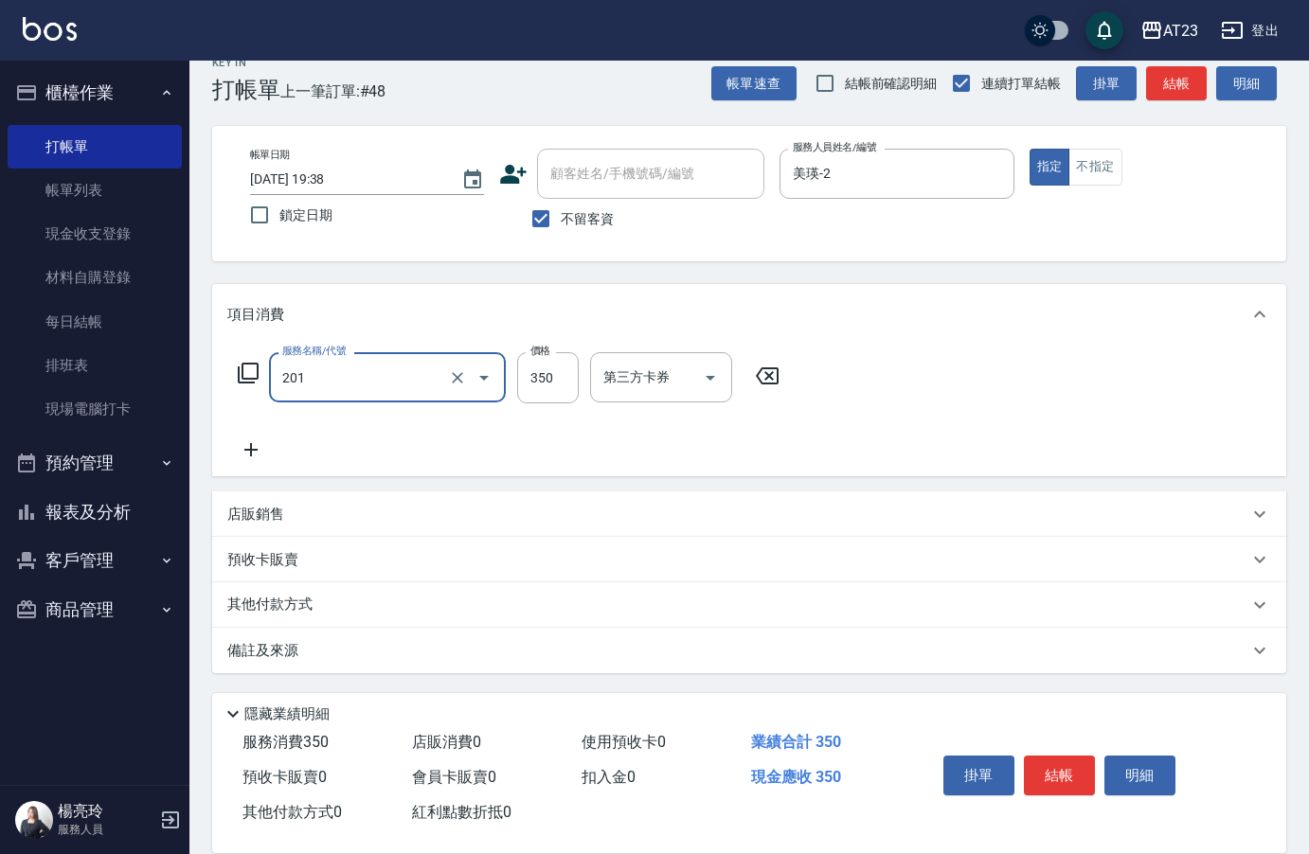
type input "一般洗髮(201)"
click at [1042, 763] on button "結帳" at bounding box center [1059, 776] width 71 height 40
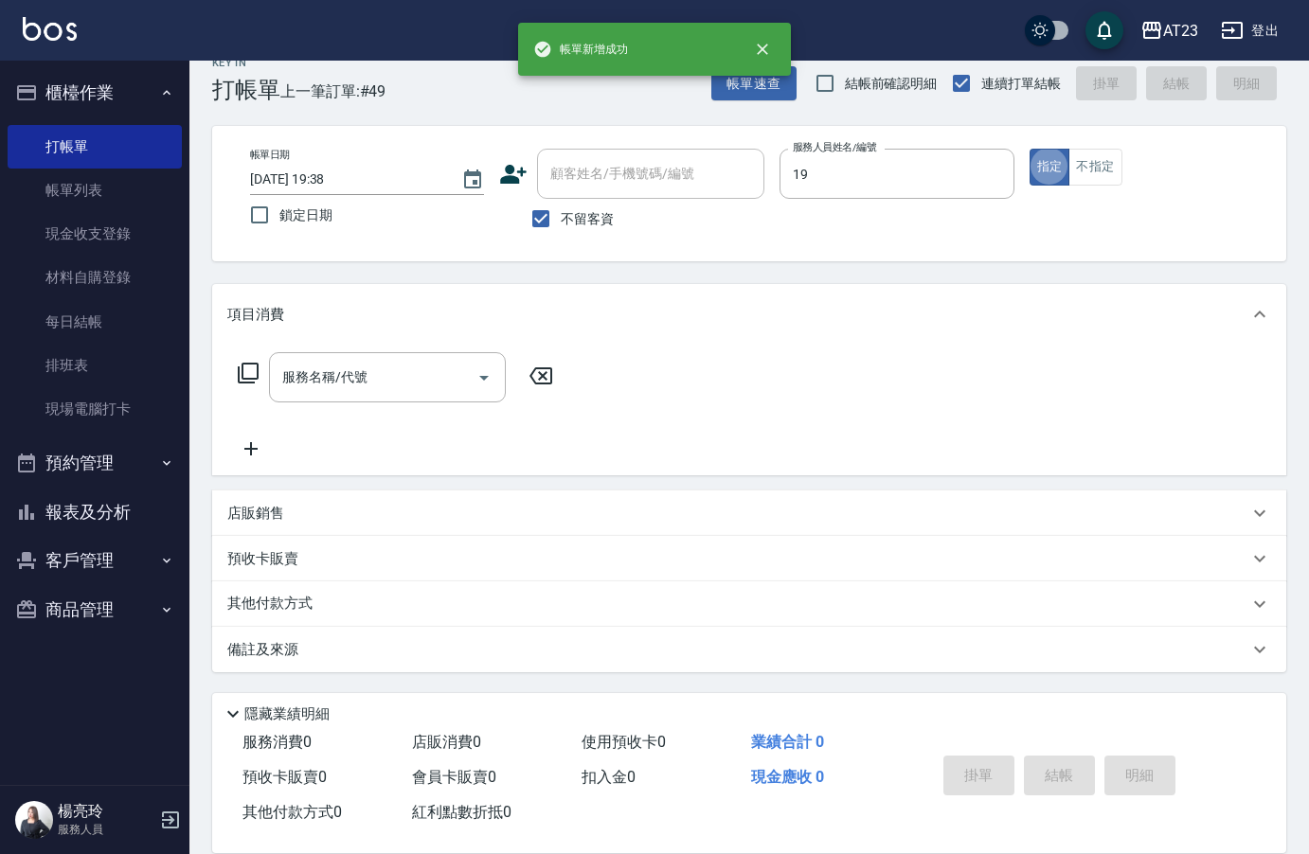
type input "[PERSON_NAME]-19"
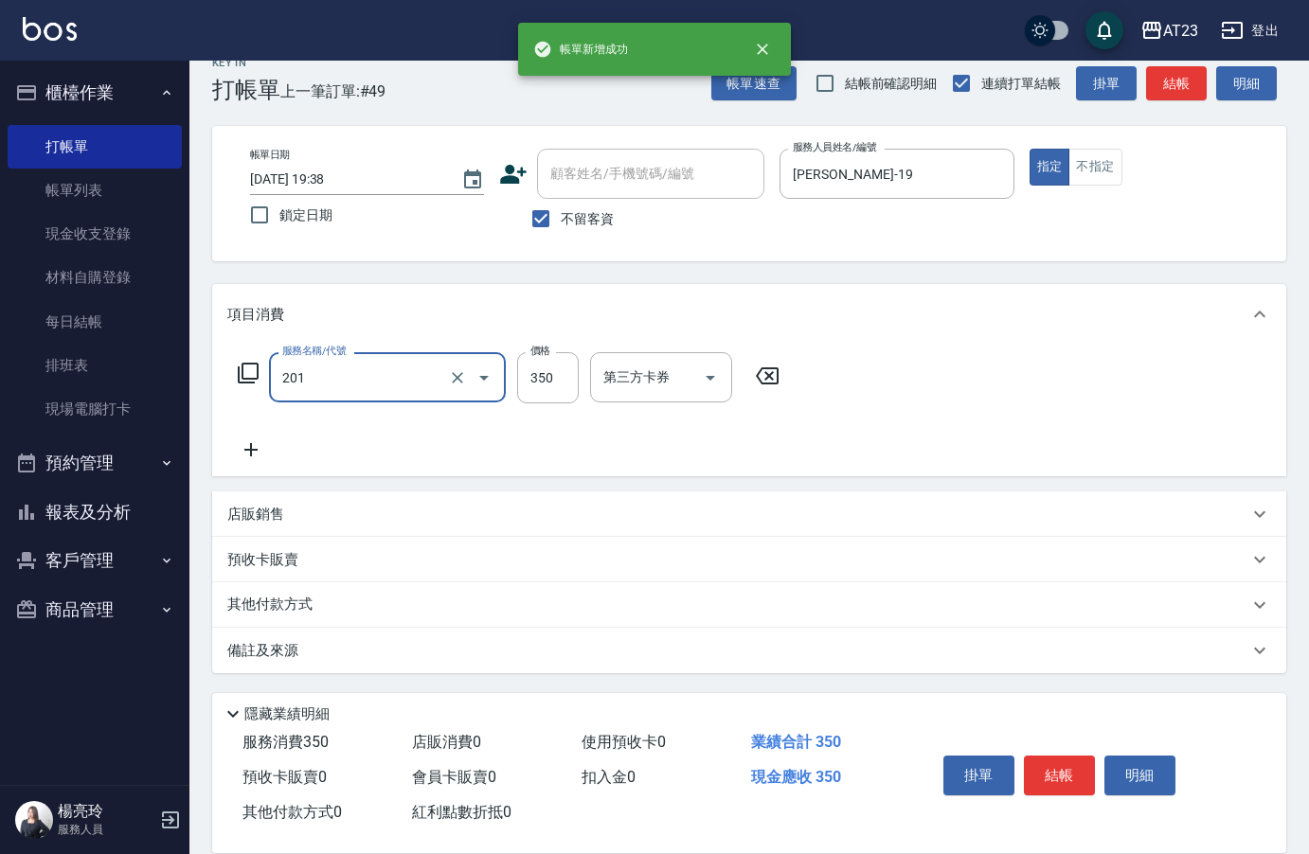
type input "一般洗髮(201)"
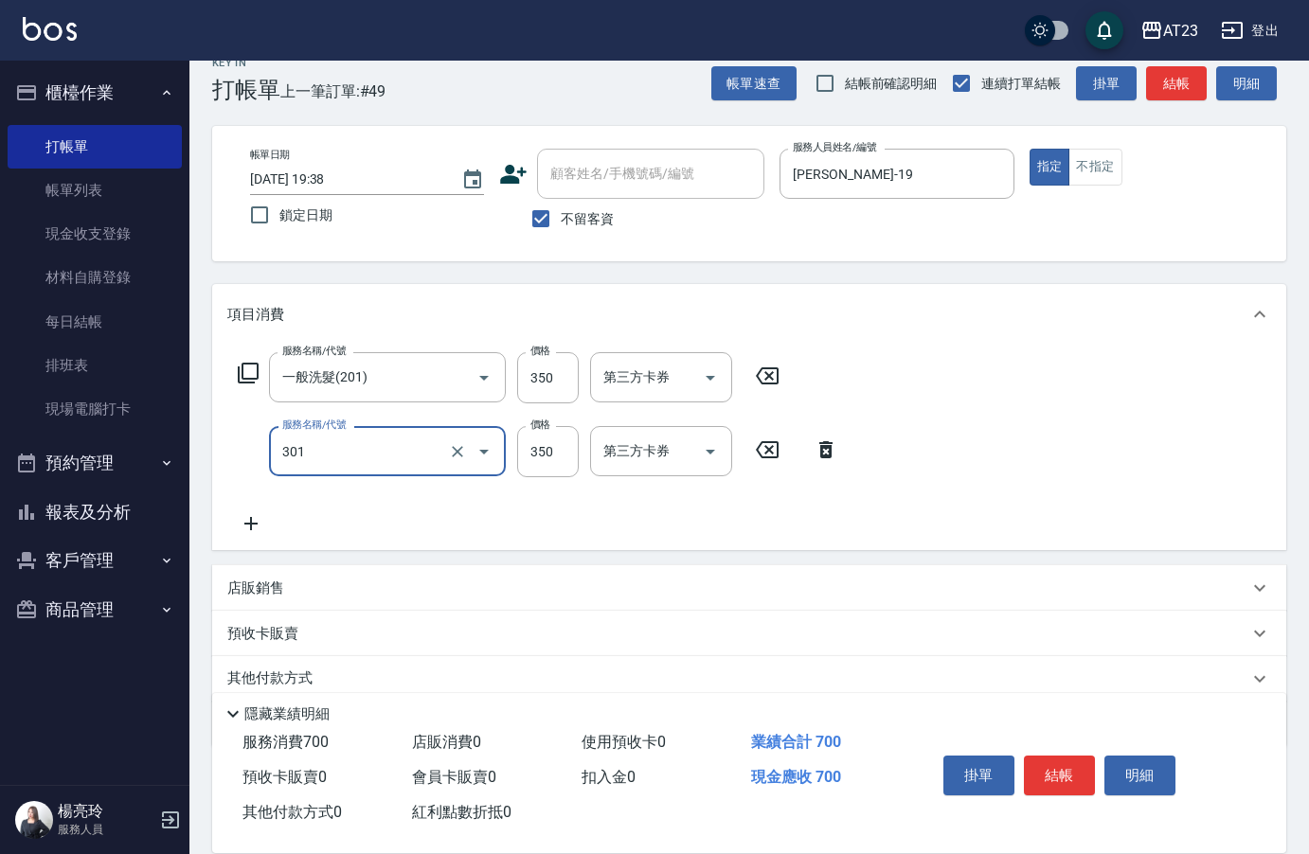
type input "造型剪髮(301)"
click at [1057, 760] on button "結帳" at bounding box center [1059, 776] width 71 height 40
